Goal: Find specific page/section: Find specific page/section

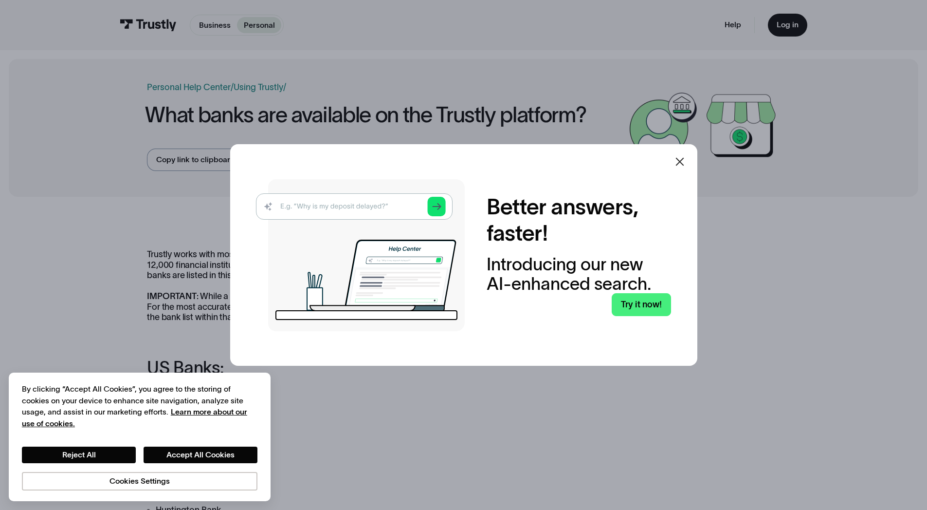
click at [327, 208] on img at bounding box center [360, 255] width 209 height 152
click at [683, 160] on icon at bounding box center [680, 162] width 12 height 12
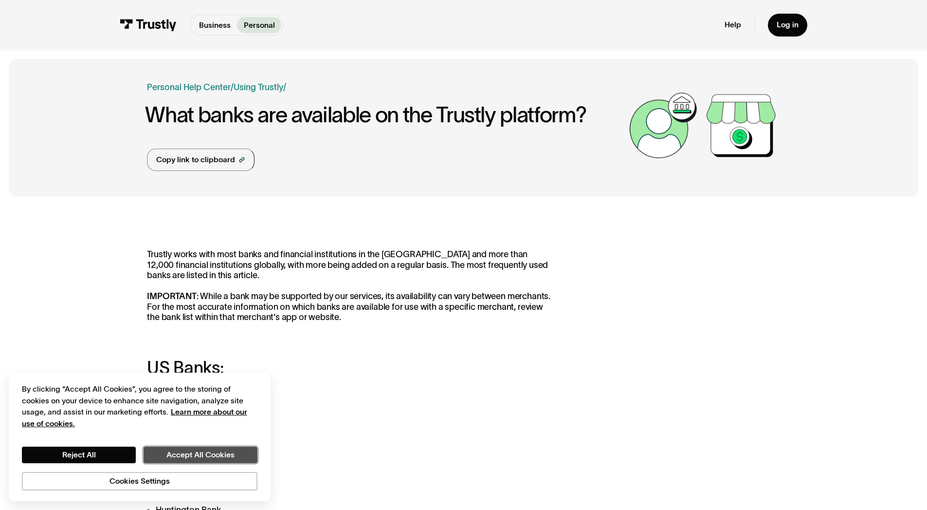
click at [174, 456] on button "Accept All Cookies" at bounding box center [201, 454] width 114 height 17
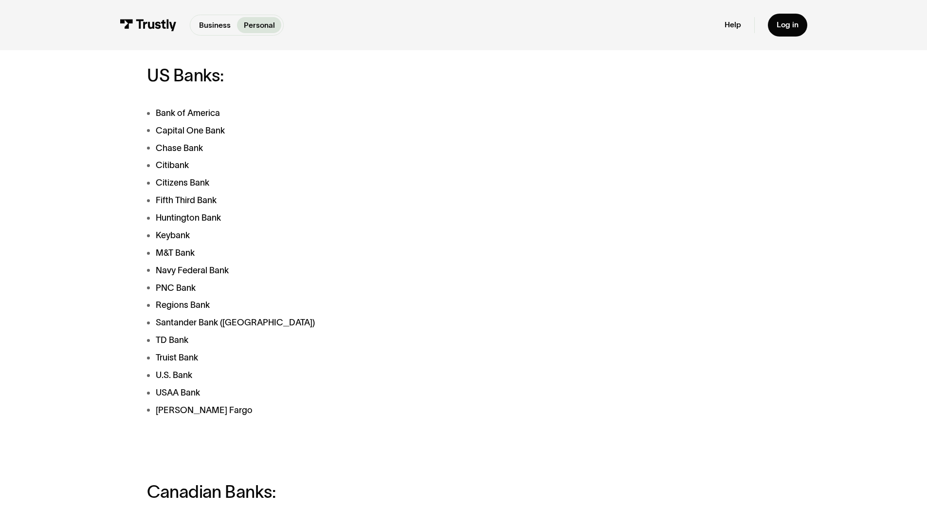
scroll to position [234, 0]
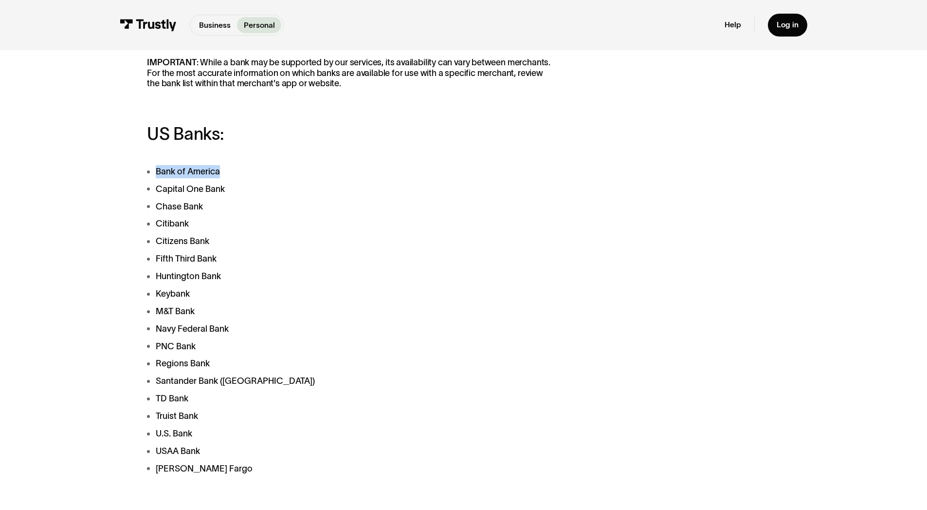
drag, startPoint x: 224, startPoint y: 169, endPoint x: 154, endPoint y: 171, distance: 70.1
click at [154, 171] on li "Bank of America" at bounding box center [350, 171] width 407 height 13
drag, startPoint x: 424, startPoint y: 136, endPoint x: 422, endPoint y: 164, distance: 27.3
click at [426, 141] on h3 "US Banks:" at bounding box center [350, 133] width 407 height 19
click at [260, 22] on p "Personal" at bounding box center [259, 25] width 31 height 12
